Goal: Task Accomplishment & Management: Use online tool/utility

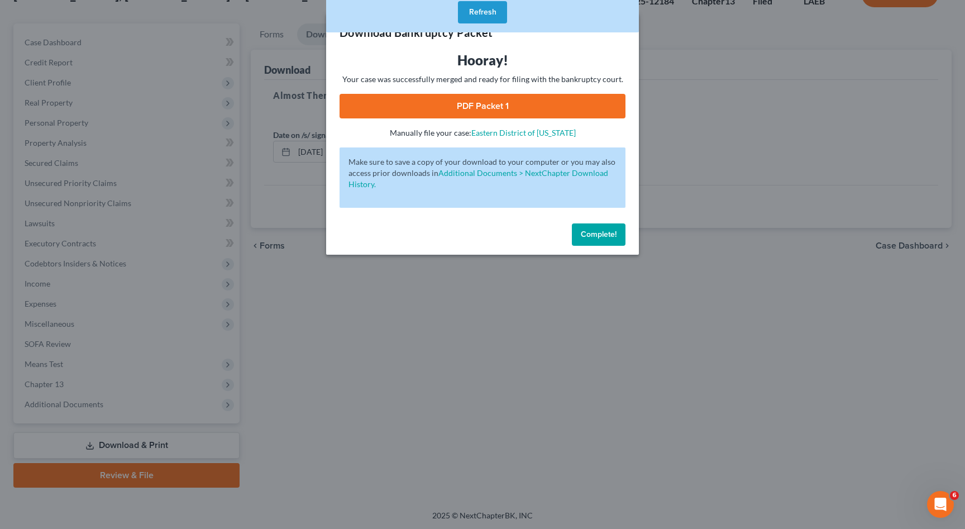
click at [480, 17] on button "Refresh" at bounding box center [482, 12] width 49 height 22
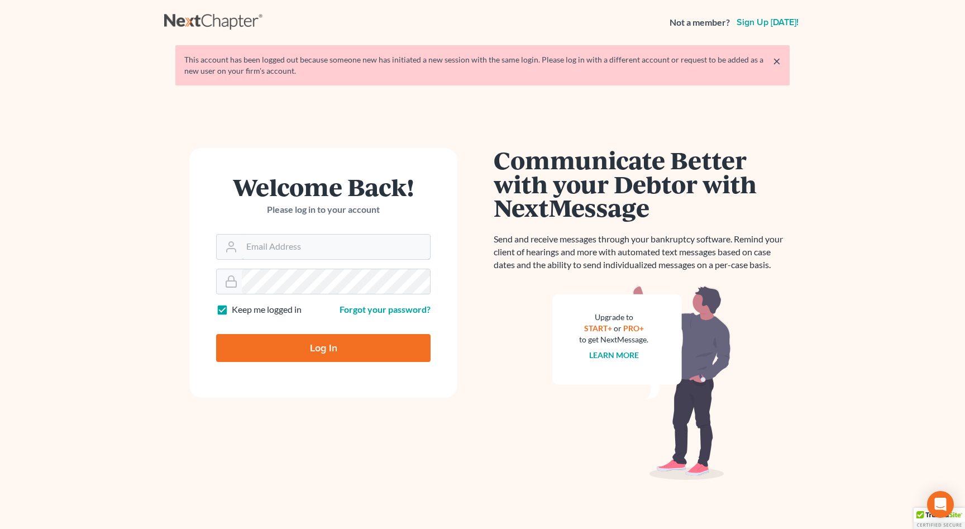
type input "[EMAIL_ADDRESS][DOMAIN_NAME]"
click at [357, 347] on input "Log In" at bounding box center [323, 348] width 214 height 28
type input "Thinking..."
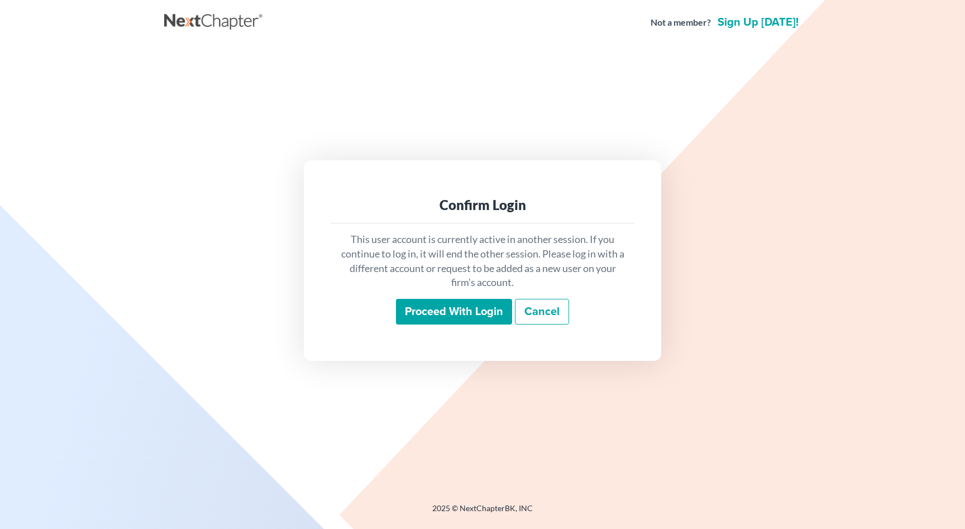
click at [425, 314] on input "Proceed with login" at bounding box center [454, 312] width 116 height 26
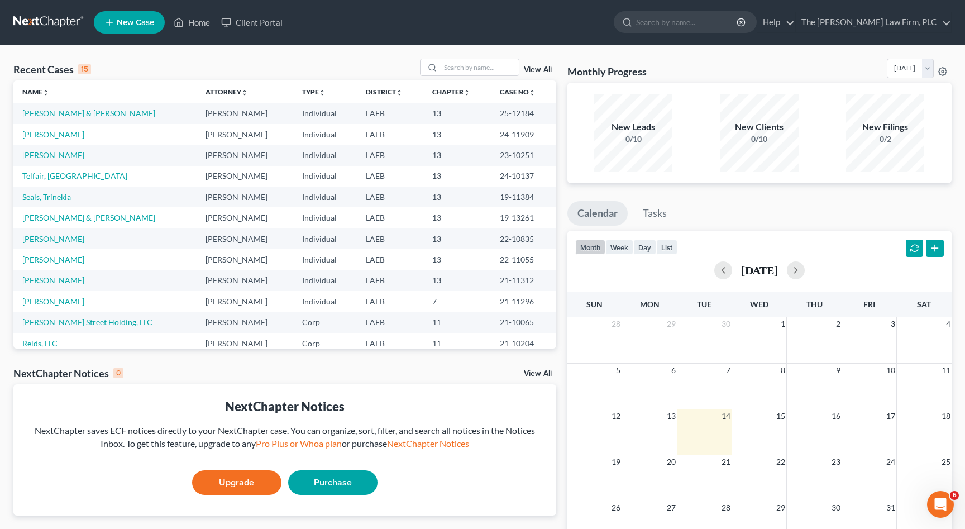
click at [94, 114] on link "Smith, Ladena & Aaron" at bounding box center [88, 112] width 133 height 9
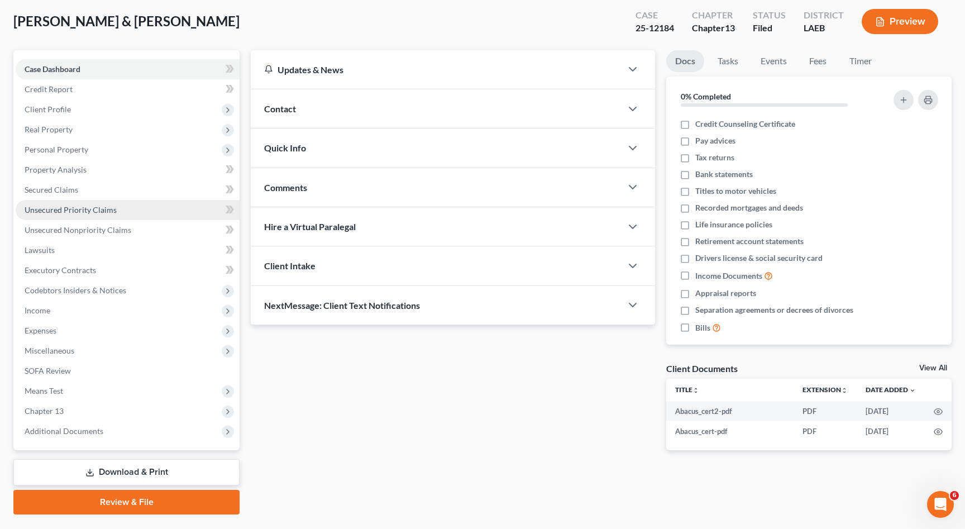
scroll to position [84, 0]
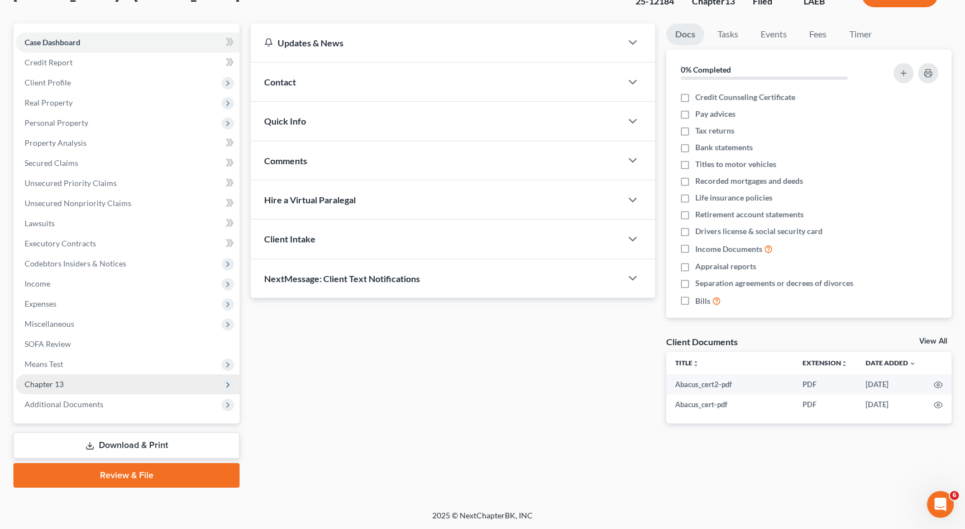
click at [62, 385] on span "Chapter 13" at bounding box center [44, 383] width 39 height 9
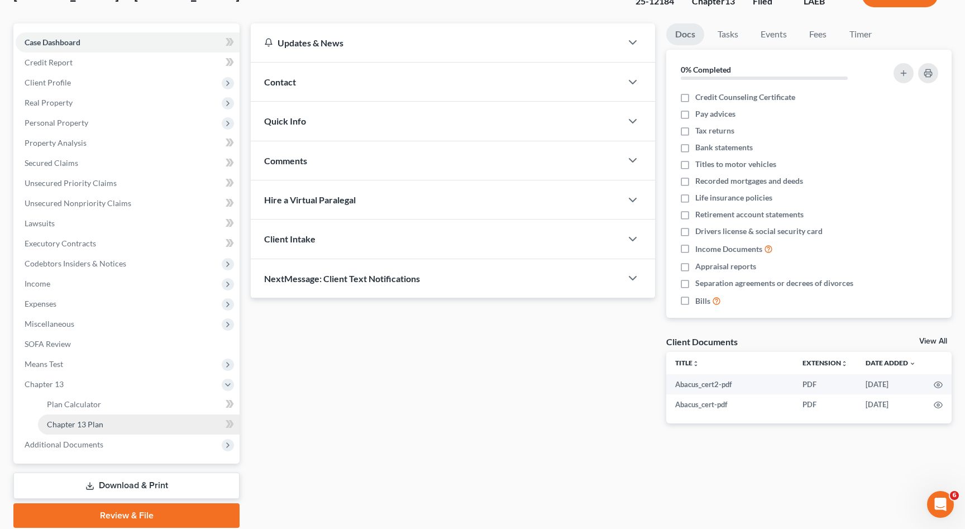
click at [77, 420] on span "Chapter 13 Plan" at bounding box center [75, 423] width 56 height 9
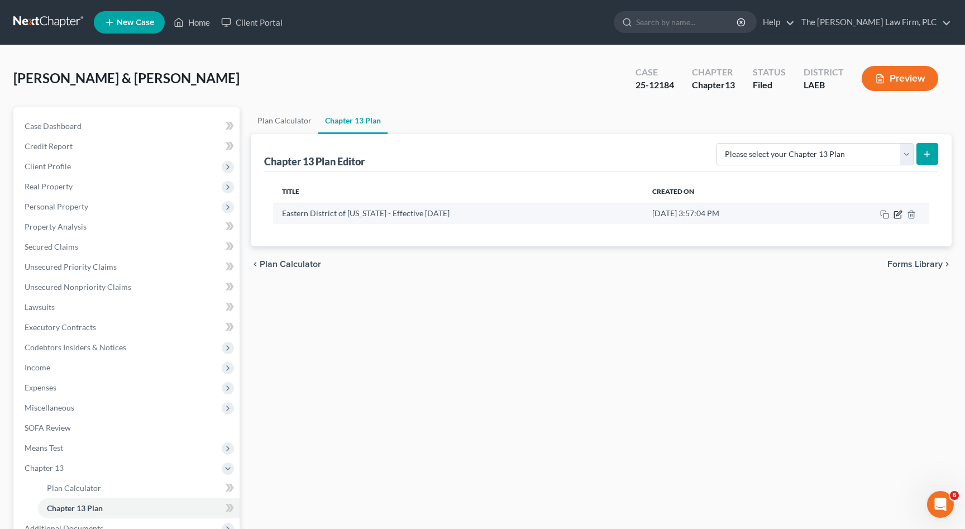
click at [895, 213] on icon "button" at bounding box center [897, 214] width 9 height 9
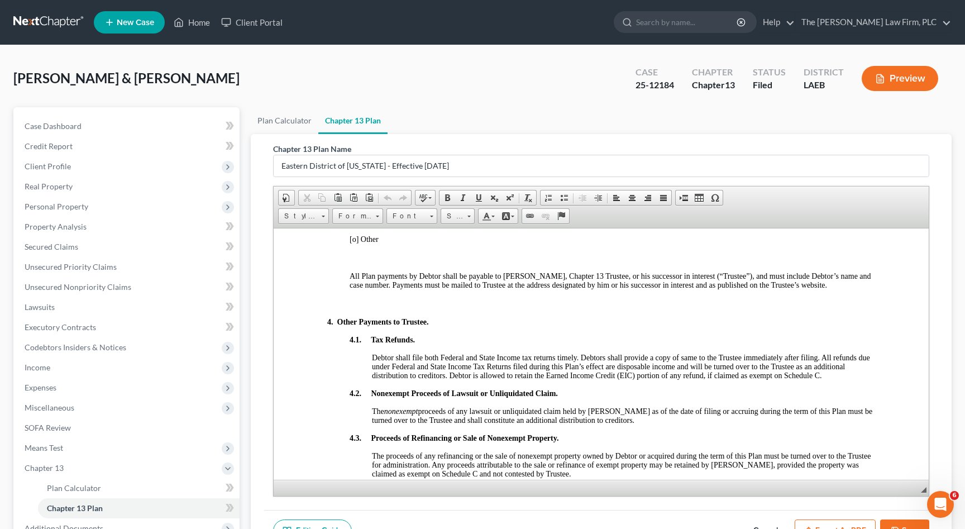
scroll to position [844, 0]
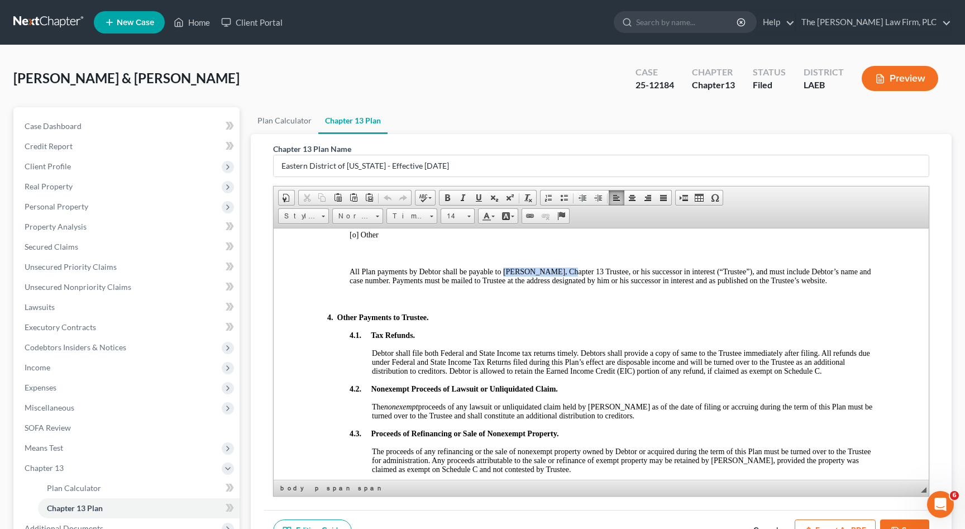
drag, startPoint x: 554, startPoint y: 272, endPoint x: 504, endPoint y: 275, distance: 49.8
click at [504, 275] on span "All Plan payments by Debtor shall be payable to S.J. Beaulieu, Jr., Chapter 13 …" at bounding box center [611, 275] width 522 height 17
paste body
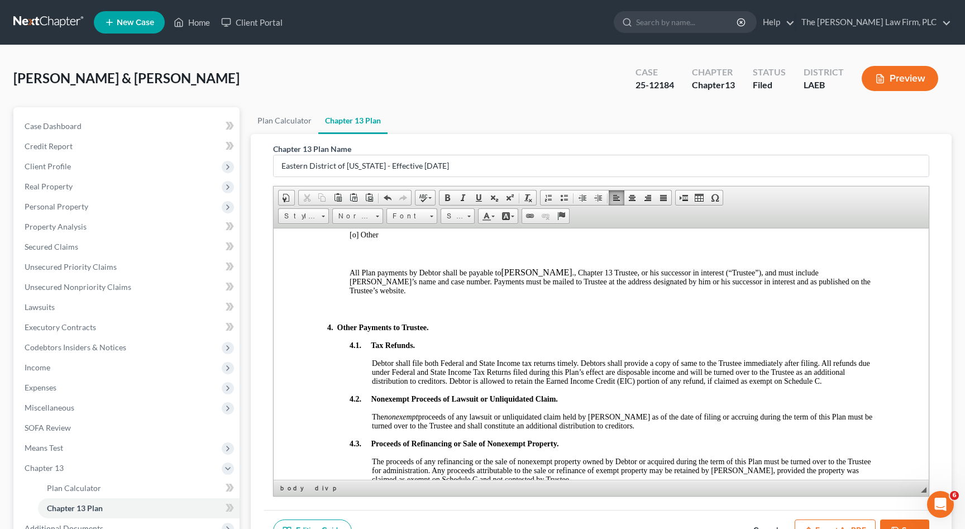
click at [530, 269] on p "All Plan payments by Debtor shall be payable to Karie L Fahrenholz ​ ., Chapter…" at bounding box center [612, 281] width 525 height 28
click at [573, 274] on span "., Chapter 13 Trustee, or his successor in interest (“Trustee”), and must inclu…" at bounding box center [610, 281] width 521 height 26
drag, startPoint x: 576, startPoint y: 273, endPoint x: 498, endPoint y: 271, distance: 77.6
click at [498, 271] on p "All Plan payments by Debtor shall be payable to Karie L Fahrenholz , Chapter 13…" at bounding box center [612, 281] width 525 height 28
click at [465, 214] on link "14" at bounding box center [458, 216] width 34 height 16
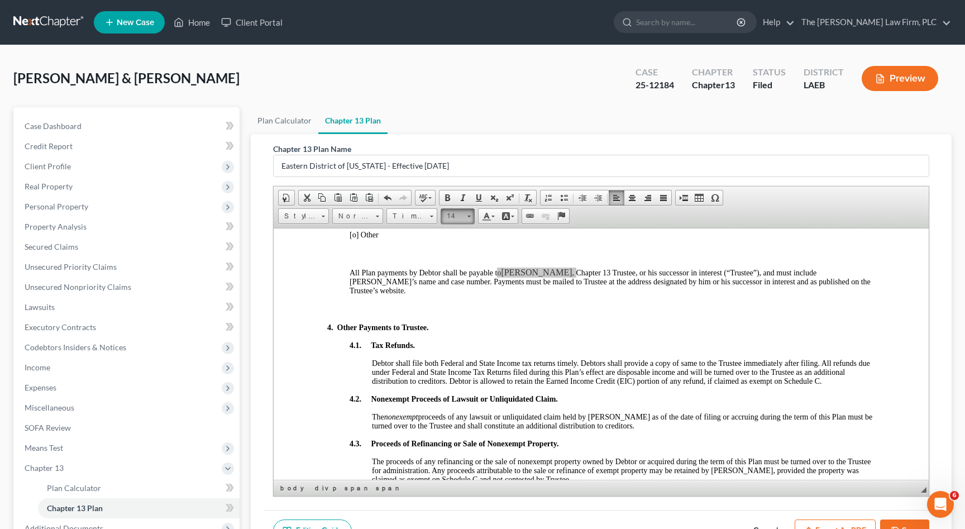
scroll to position [10, 0]
click at [451, 290] on link "12" at bounding box center [475, 293] width 64 height 15
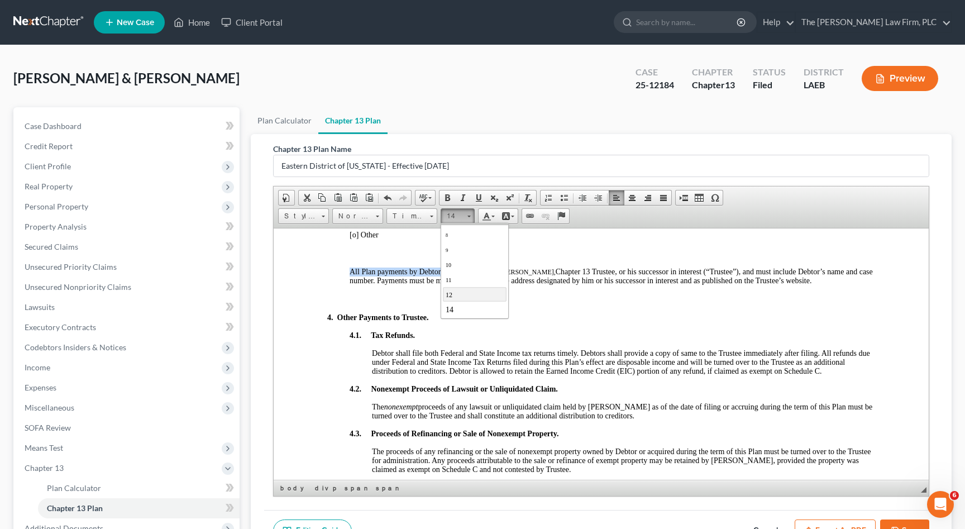
scroll to position [0, 0]
click at [520, 284] on span "Chapter 13 Trustee, or his successor in interest (“Trustee”), and must include …" at bounding box center [611, 275] width 523 height 17
click at [571, 273] on span "Chapter 13 Trustee, or his successor in interest (“Trustee”), and must include …" at bounding box center [611, 275] width 523 height 17
click at [561, 284] on span "Chapter 13 Trustee, or his successor in interest (“Trustee”), and must include …" at bounding box center [611, 275] width 523 height 17
click at [484, 275] on span "All Plan payments by Debtor shall be payable t" at bounding box center [423, 271] width 147 height 8
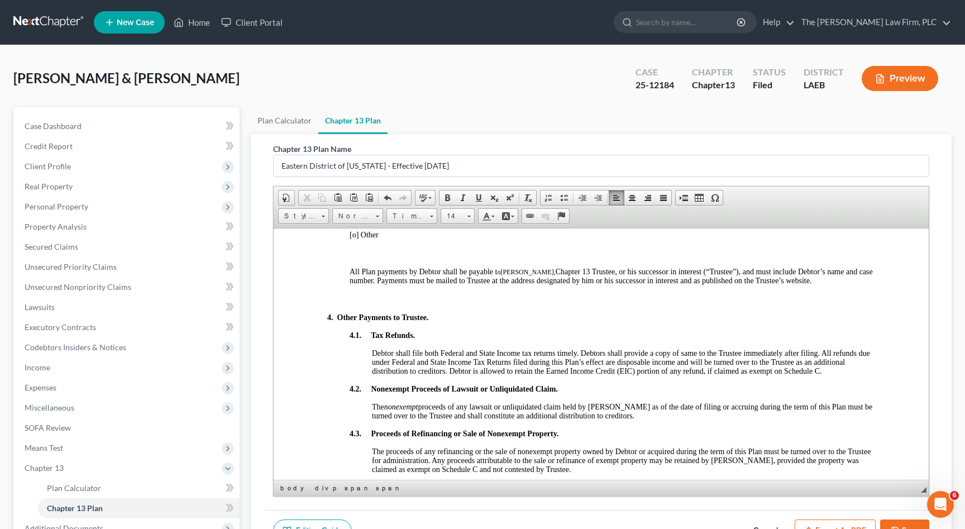
click at [582, 272] on span "Chapter 13 Trustee, or his successor in interest (“Trustee”), and must include …" at bounding box center [611, 275] width 523 height 17
click at [452, 354] on span "Debtor shall file both Federal and State Income tax returns timely. Debtors sha…" at bounding box center [621, 361] width 498 height 26
drag, startPoint x: 556, startPoint y: 273, endPoint x: 503, endPoint y: 273, distance: 52.5
click at [503, 273] on span "o Karie L Fahrenholz ," at bounding box center [526, 271] width 58 height 8
click at [430, 213] on span at bounding box center [431, 214] width 3 height 11
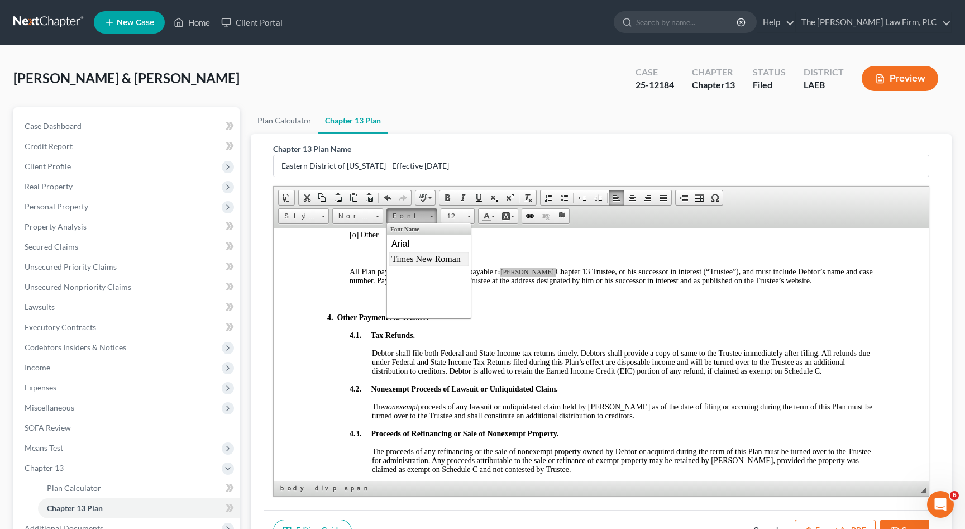
click at [427, 260] on span "Times New Roman" at bounding box center [425, 258] width 69 height 9
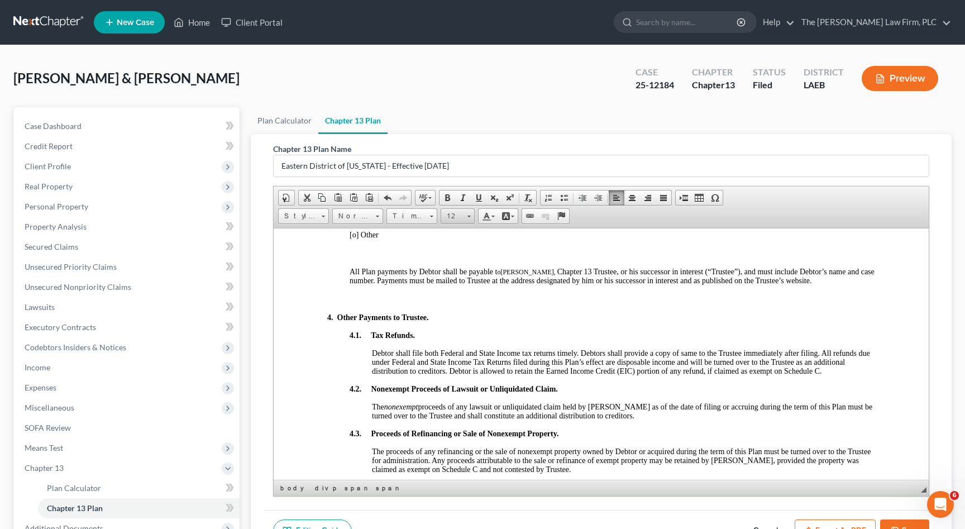
click at [468, 217] on span at bounding box center [468, 214] width 3 height 11
click at [456, 288] on link "14" at bounding box center [475, 282] width 64 height 15
click at [484, 290] on div "3. Payment to the Trustee and Length of Plan. The future earnings and other fut…" at bounding box center [601, 318] width 548 height 605
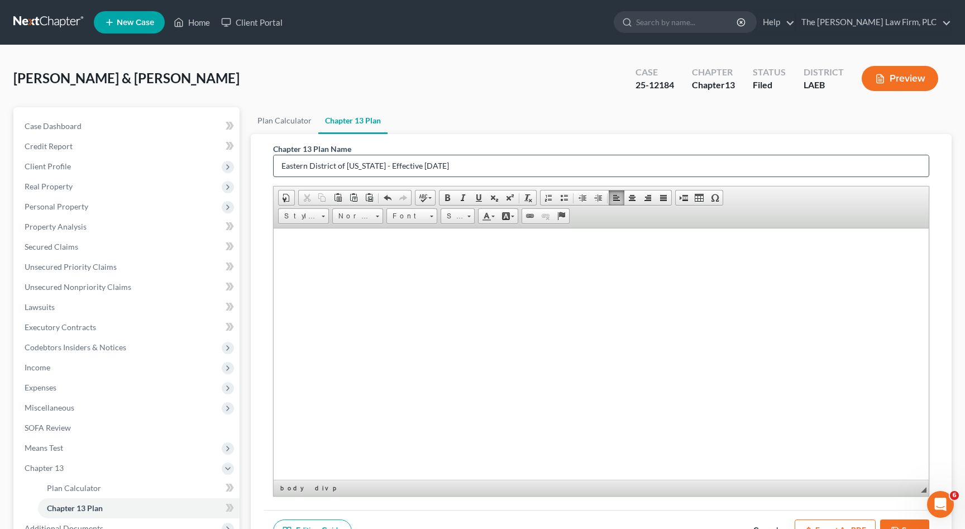
scroll to position [124, 0]
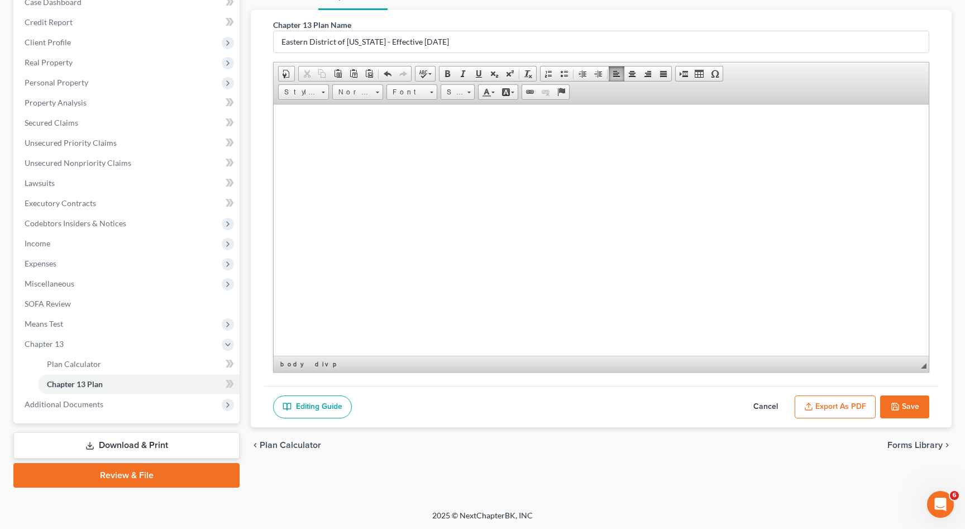
click at [838, 406] on button "Export as PDF" at bounding box center [835, 406] width 81 height 23
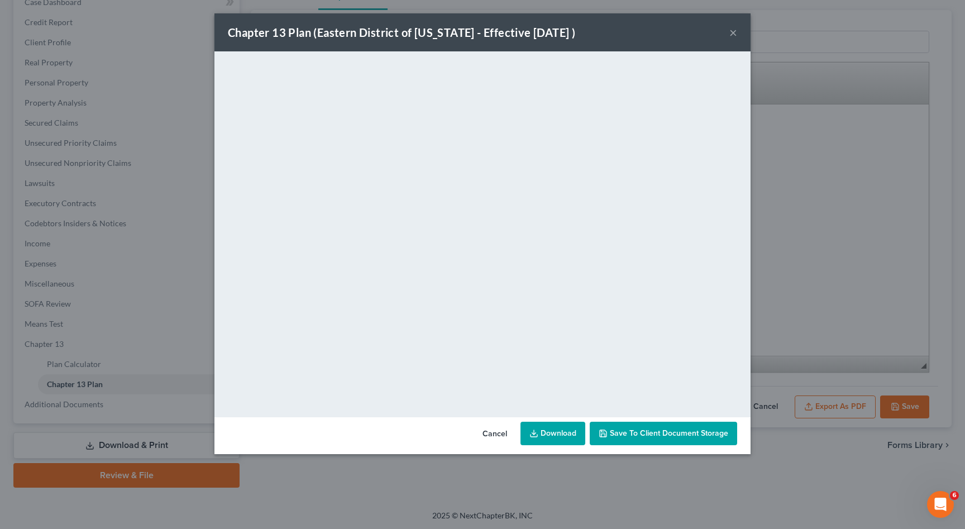
click at [563, 432] on link "Download" at bounding box center [552, 433] width 65 height 23
